Goal: Entertainment & Leisure: Consume media (video, audio)

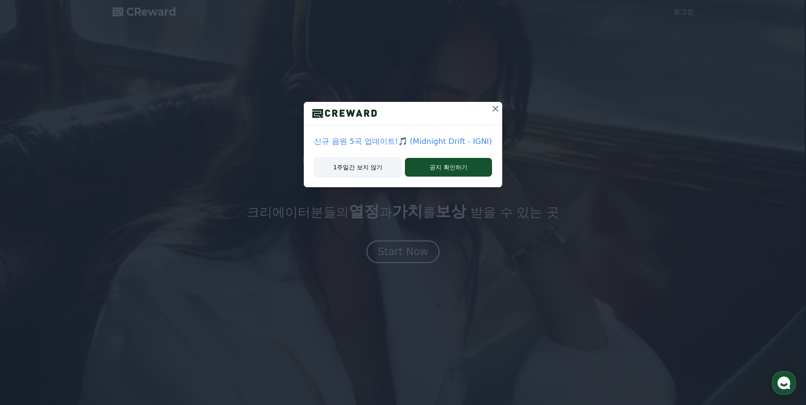
click at [373, 170] on button "1주일간 보지 않기" at bounding box center [358, 168] width 88 height 20
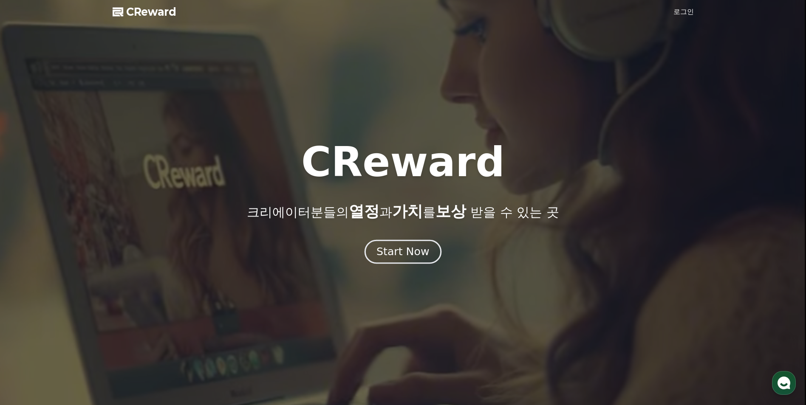
click at [414, 253] on div "Start Now" at bounding box center [402, 252] width 53 height 14
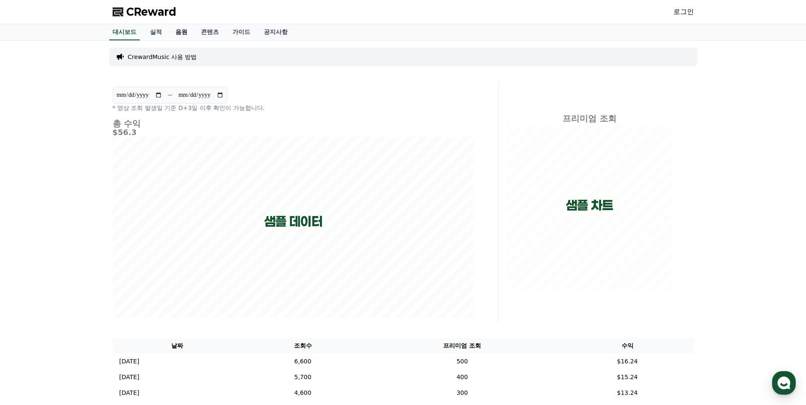
click at [185, 29] on link "음원" at bounding box center [181, 32] width 25 height 16
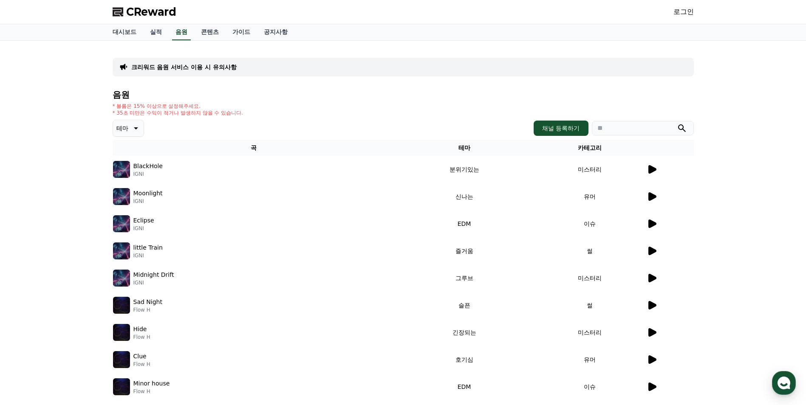
click at [138, 132] on icon at bounding box center [135, 128] width 10 height 10
click at [135, 178] on button "드라마틱" at bounding box center [129, 179] width 31 height 19
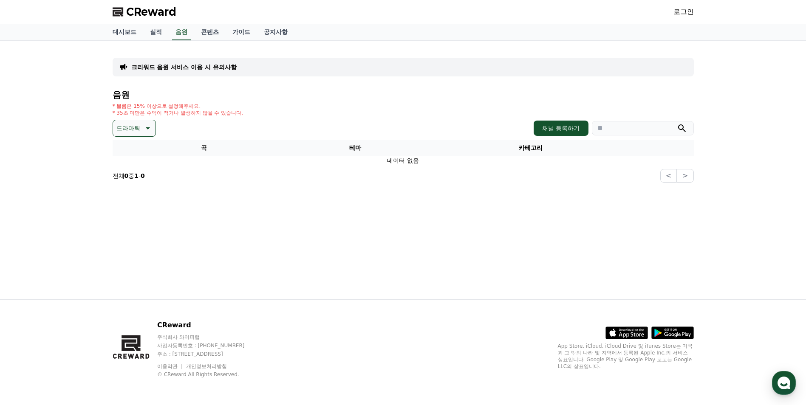
click at [133, 132] on p "드라마틱" at bounding box center [128, 128] width 24 height 12
click at [129, 151] on button "전체" at bounding box center [123, 150] width 19 height 19
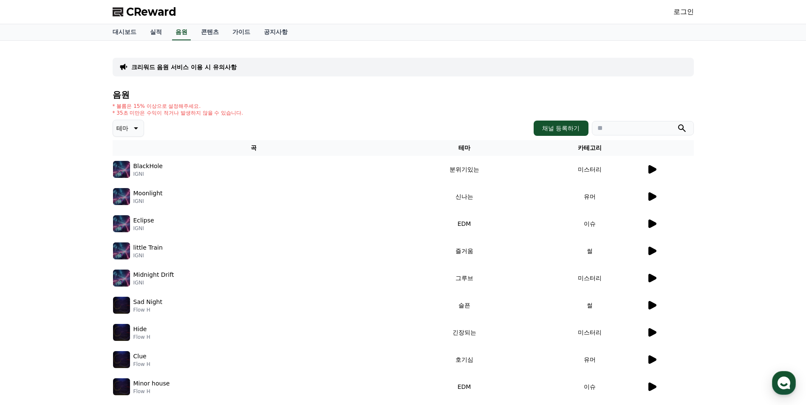
click at [654, 172] on icon at bounding box center [652, 169] width 10 height 10
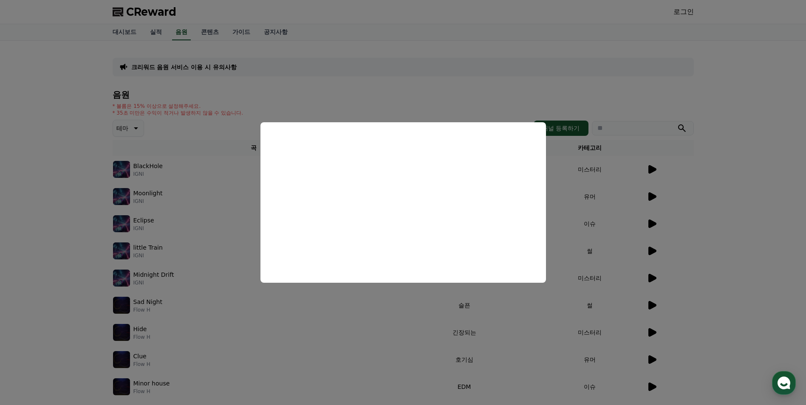
click at [750, 98] on button "close modal" at bounding box center [403, 202] width 806 height 405
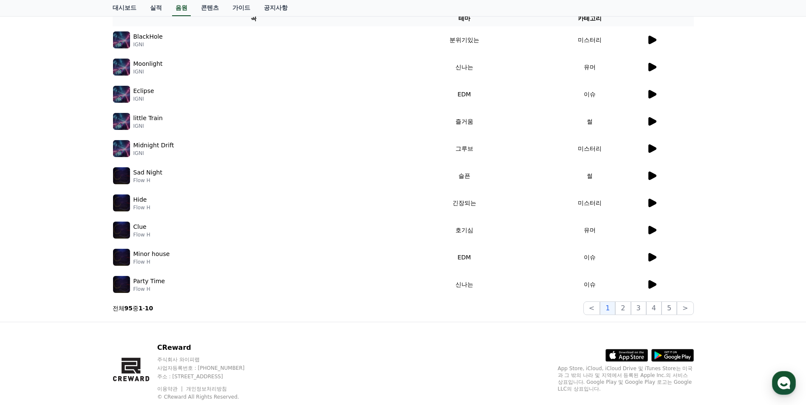
scroll to position [138, 0]
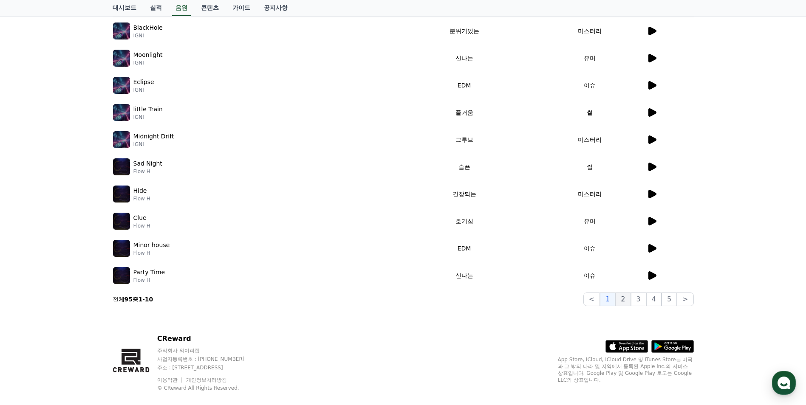
click at [630, 300] on button "2" at bounding box center [622, 300] width 15 height 14
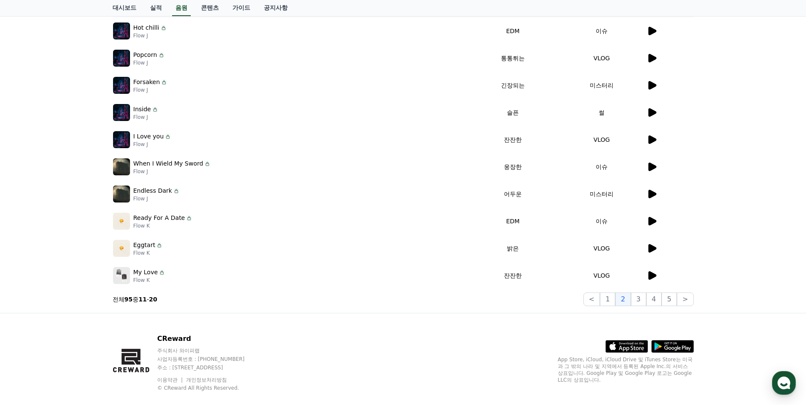
click at [649, 220] on icon at bounding box center [652, 221] width 8 height 8
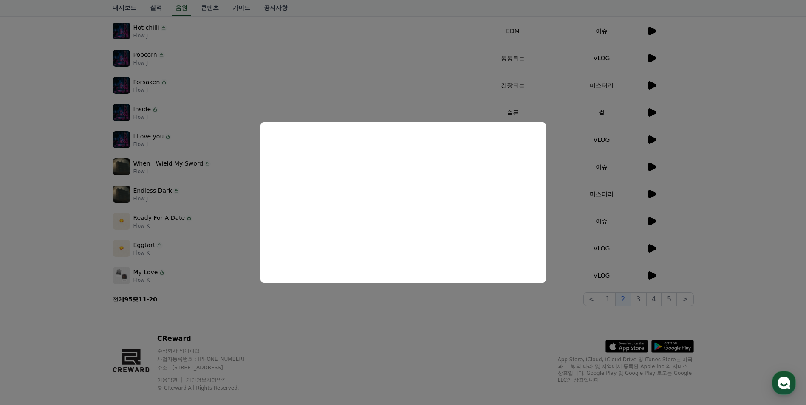
scroll to position [99, 0]
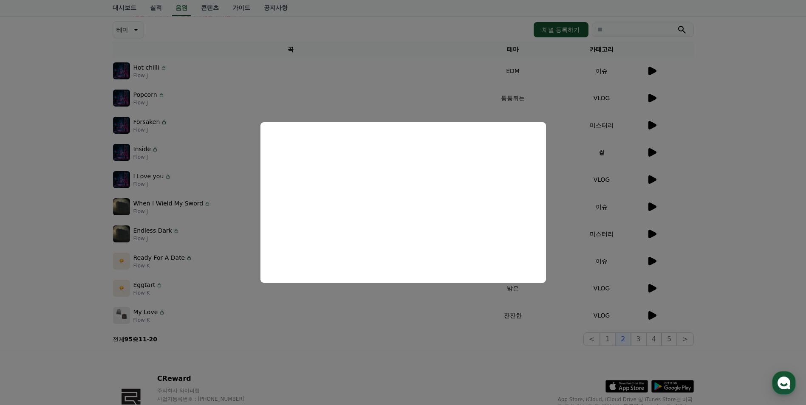
drag, startPoint x: 579, startPoint y: 189, endPoint x: 651, endPoint y: 186, distance: 71.4
click at [582, 189] on button "close modal" at bounding box center [403, 202] width 806 height 405
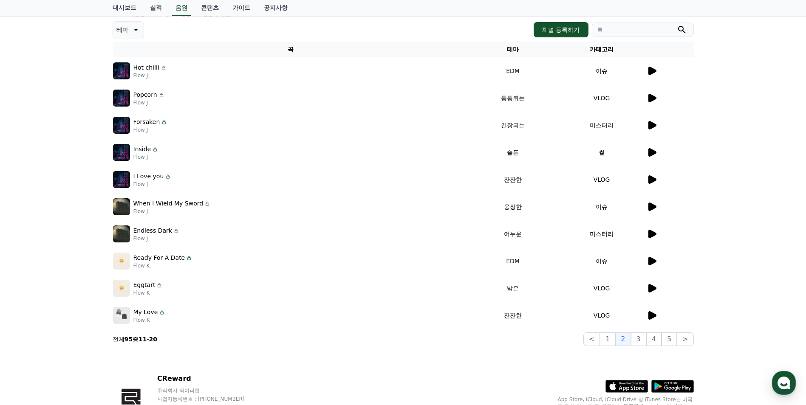
click at [650, 236] on icon at bounding box center [652, 234] width 8 height 8
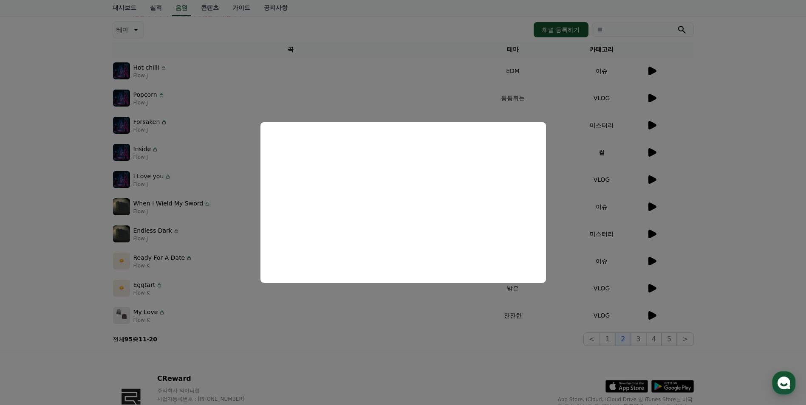
click at [639, 198] on button "close modal" at bounding box center [403, 202] width 806 height 405
